Goal: Check status

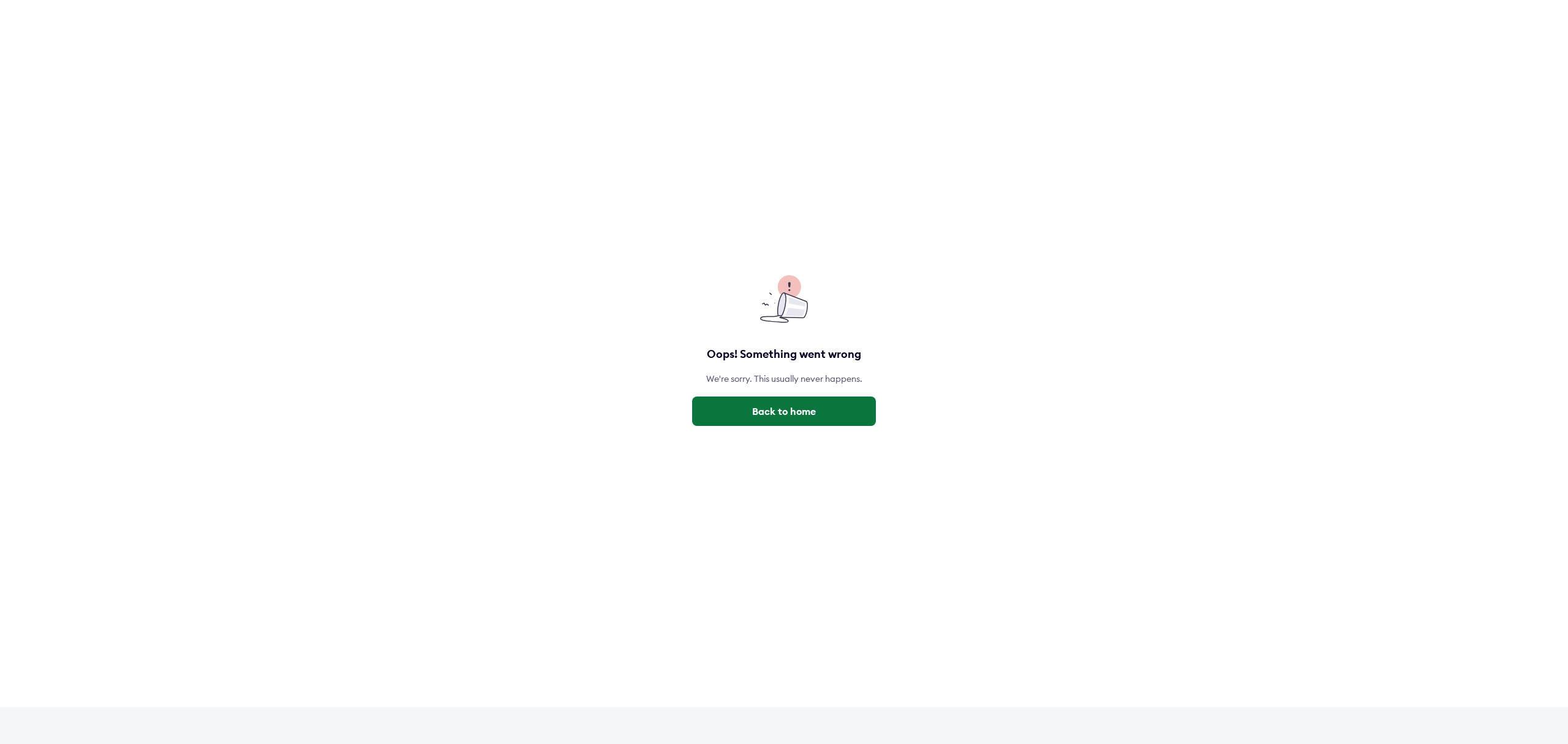
click at [797, 410] on button "Back to home" at bounding box center [784, 411] width 183 height 30
